Goal: Task Accomplishment & Management: Use online tool/utility

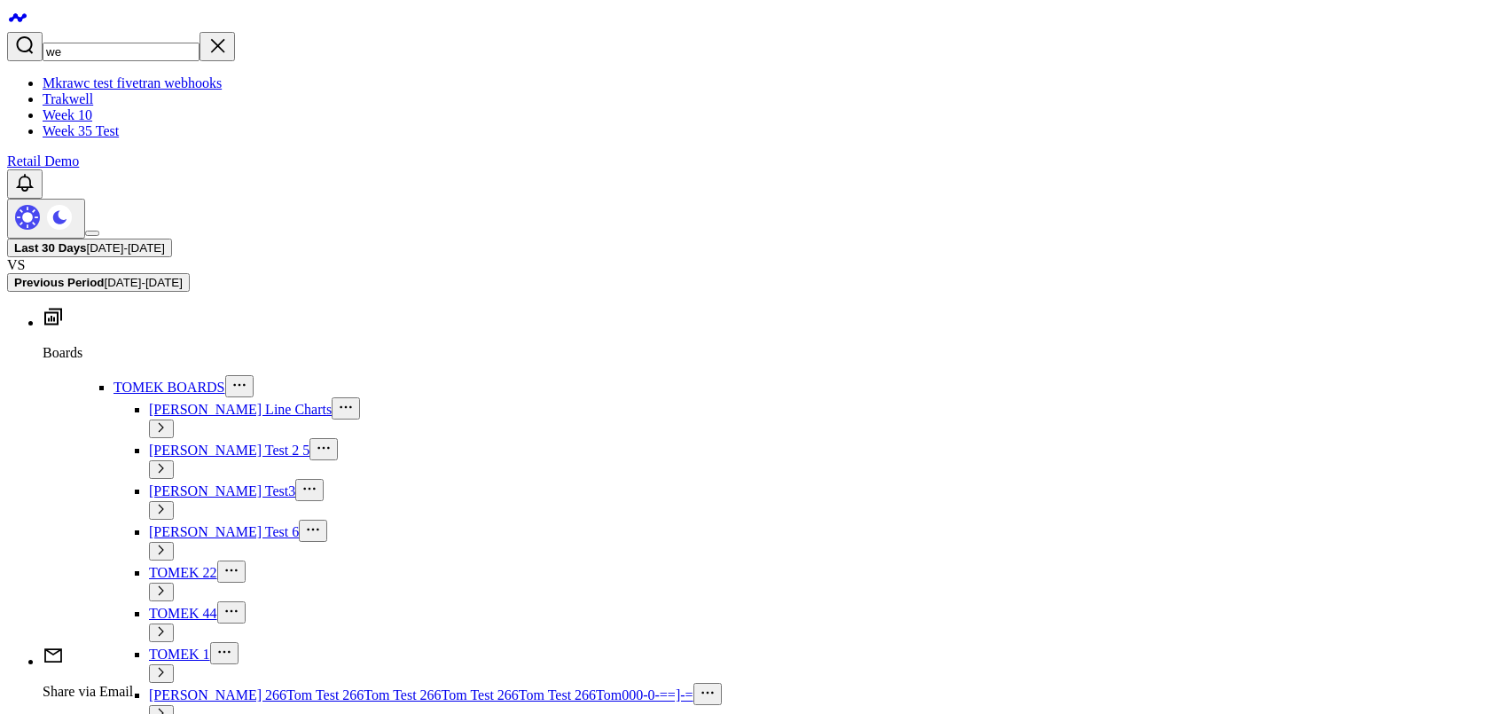
drag, startPoint x: 531, startPoint y: 183, endPoint x: 262, endPoint y: 159, distance: 269.8
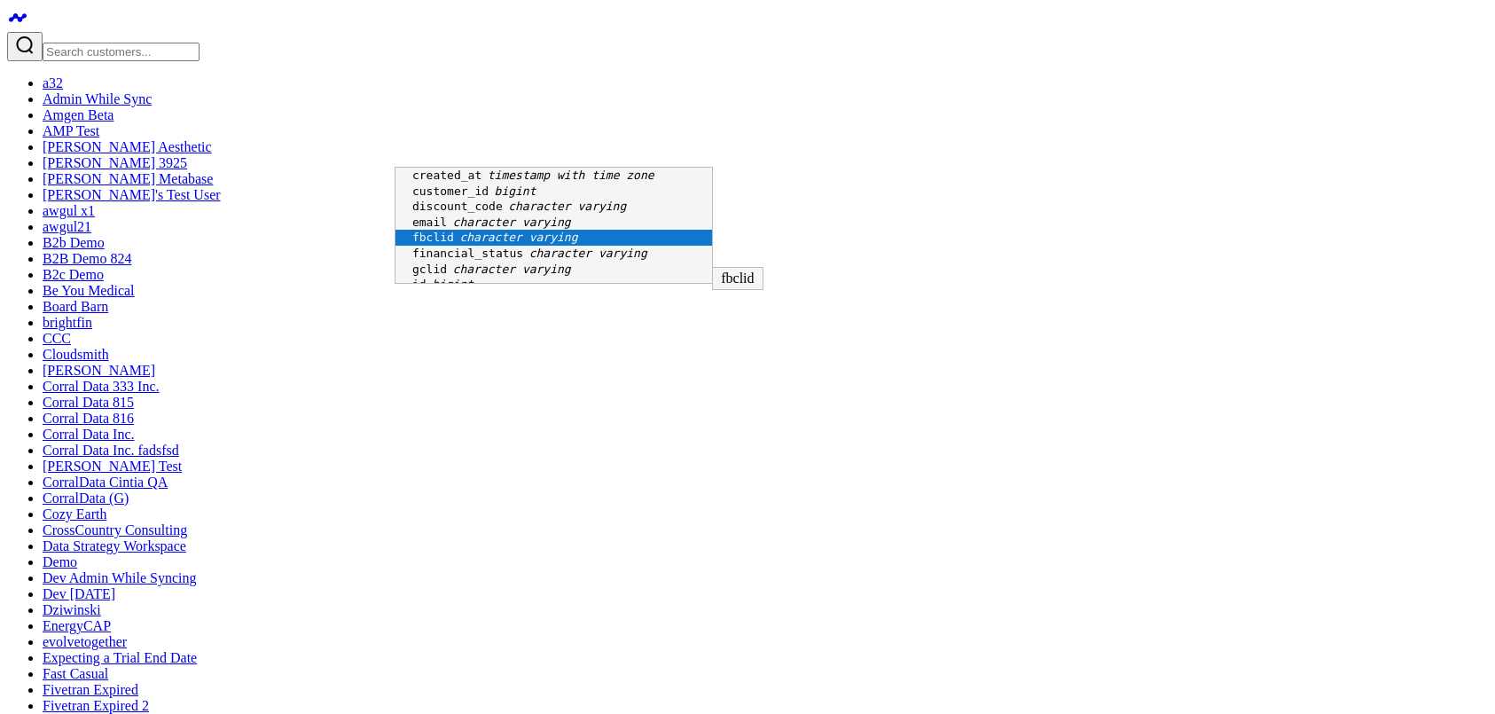
scroll to position [24, 0]
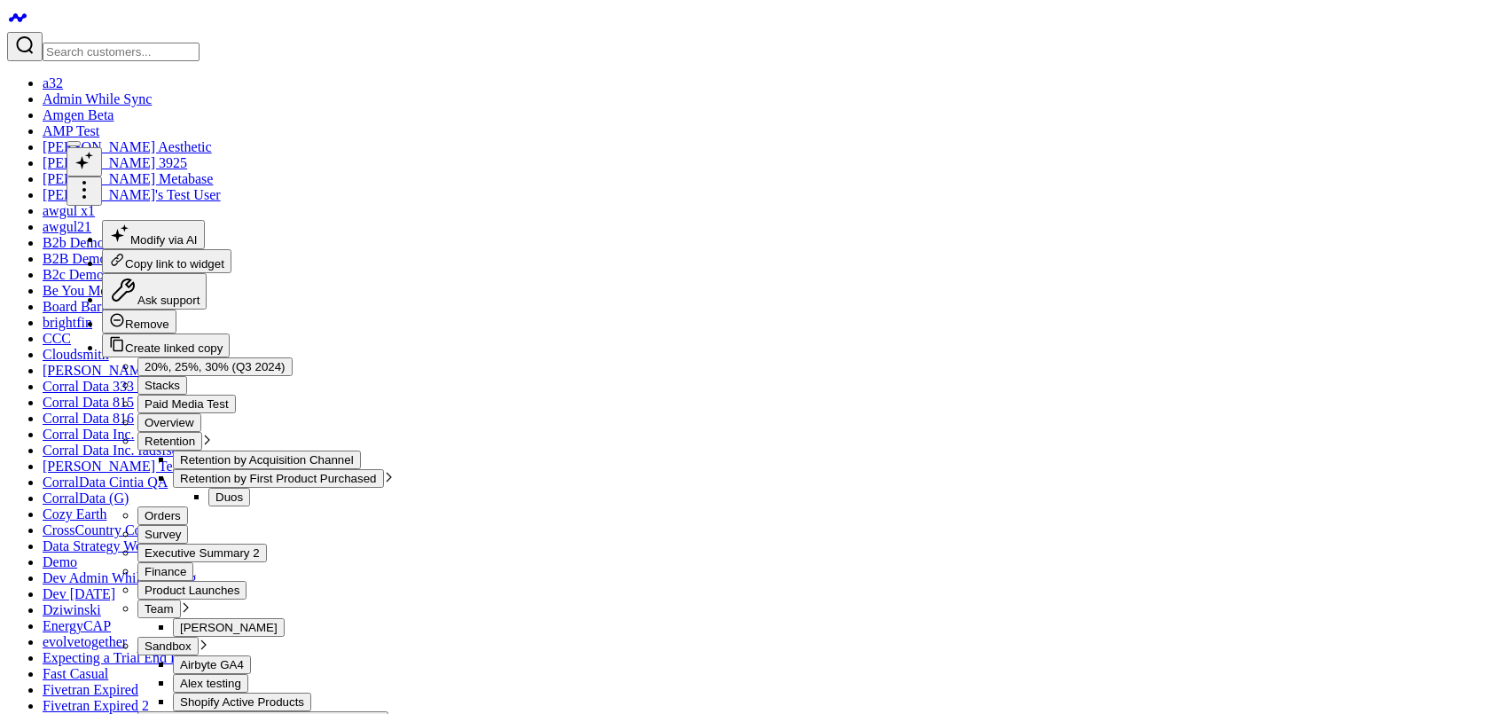
scroll to position [110, 0]
drag, startPoint x: 848, startPoint y: 647, endPoint x: 849, endPoint y: 663, distance: 16.0
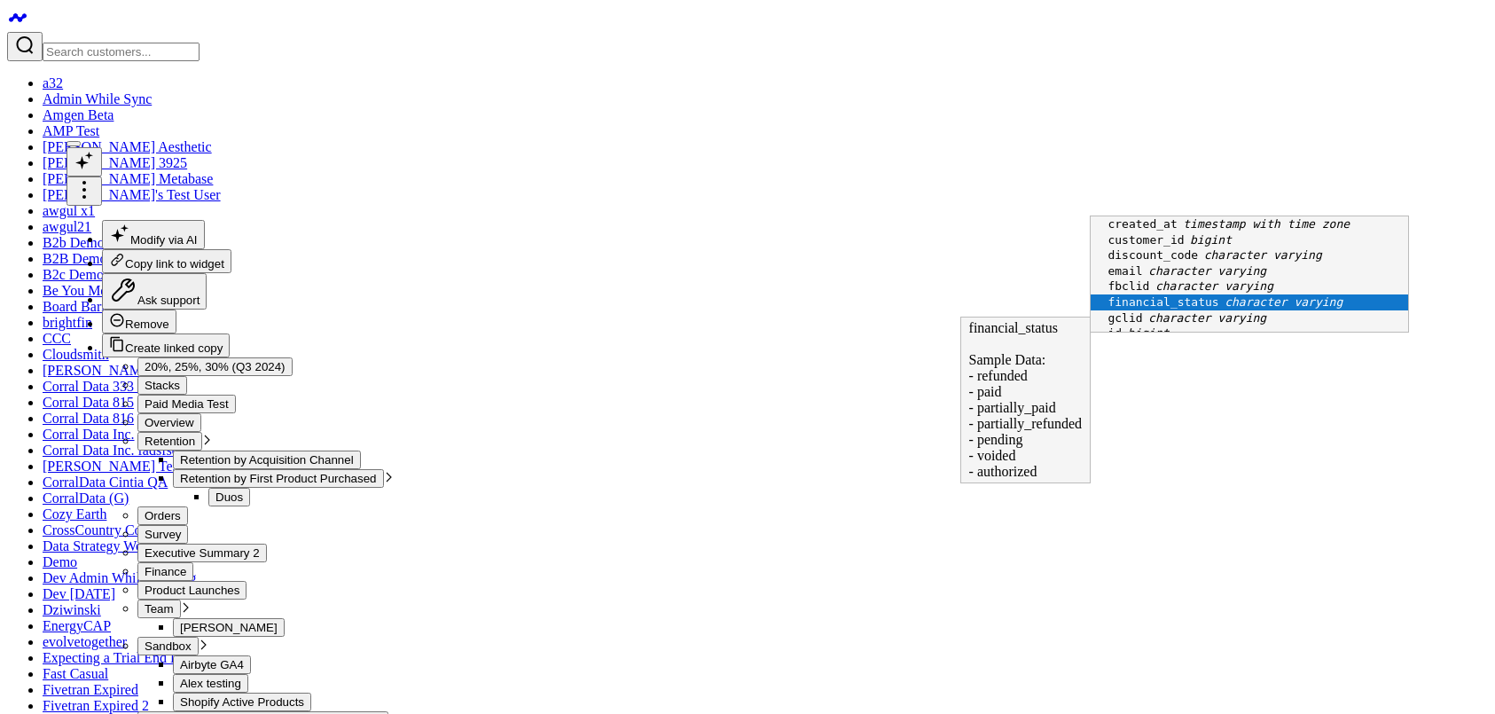
scroll to position [24, 0]
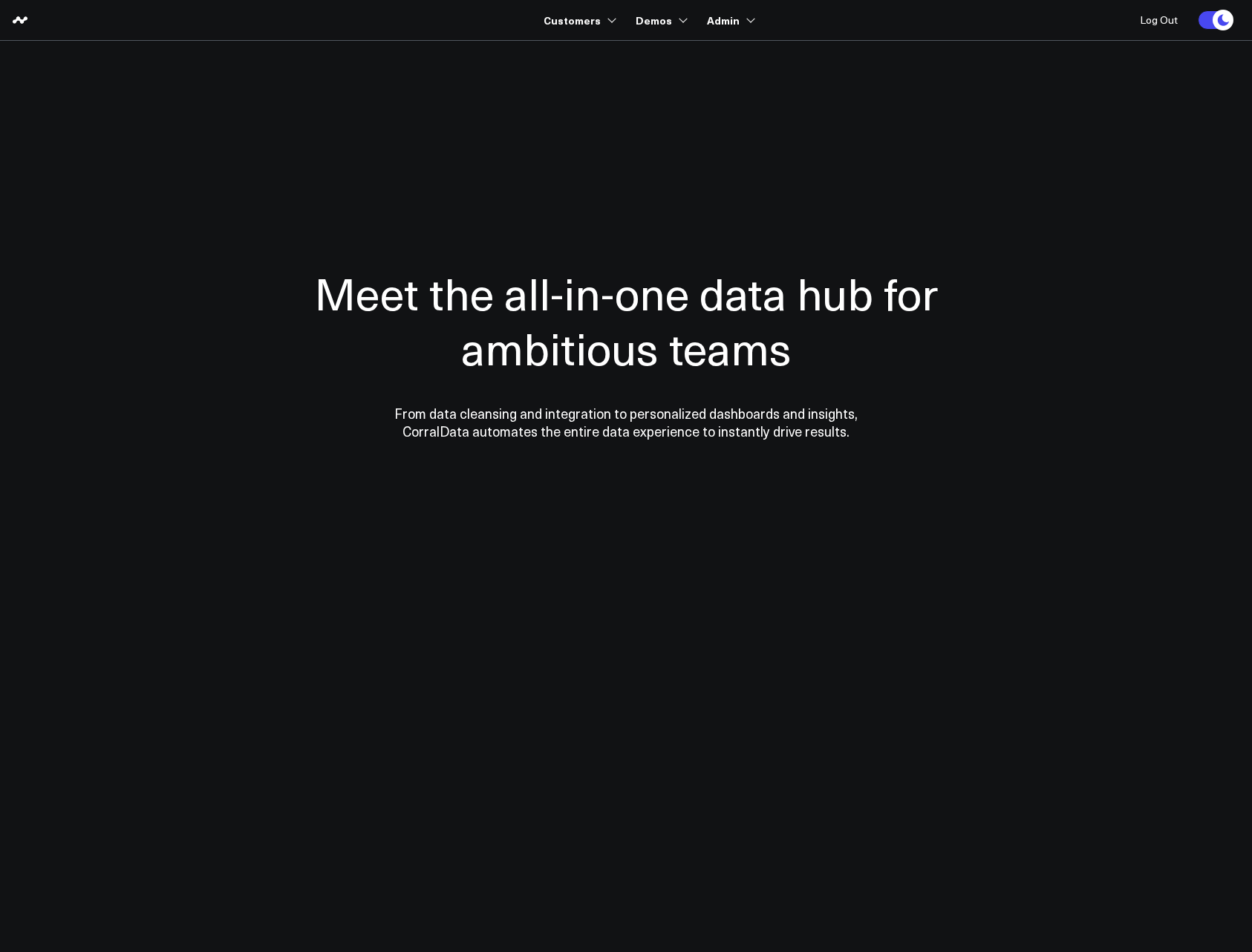
click at [613, 144] on div at bounding box center [626, 352] width 1069 height 505
click at [878, 55] on section "Meet the all-in-one data hub for ambitious teams From data cleansing and integr…" at bounding box center [626, 301] width 1069 height 520
